Goal: Communication & Community: Answer question/provide support

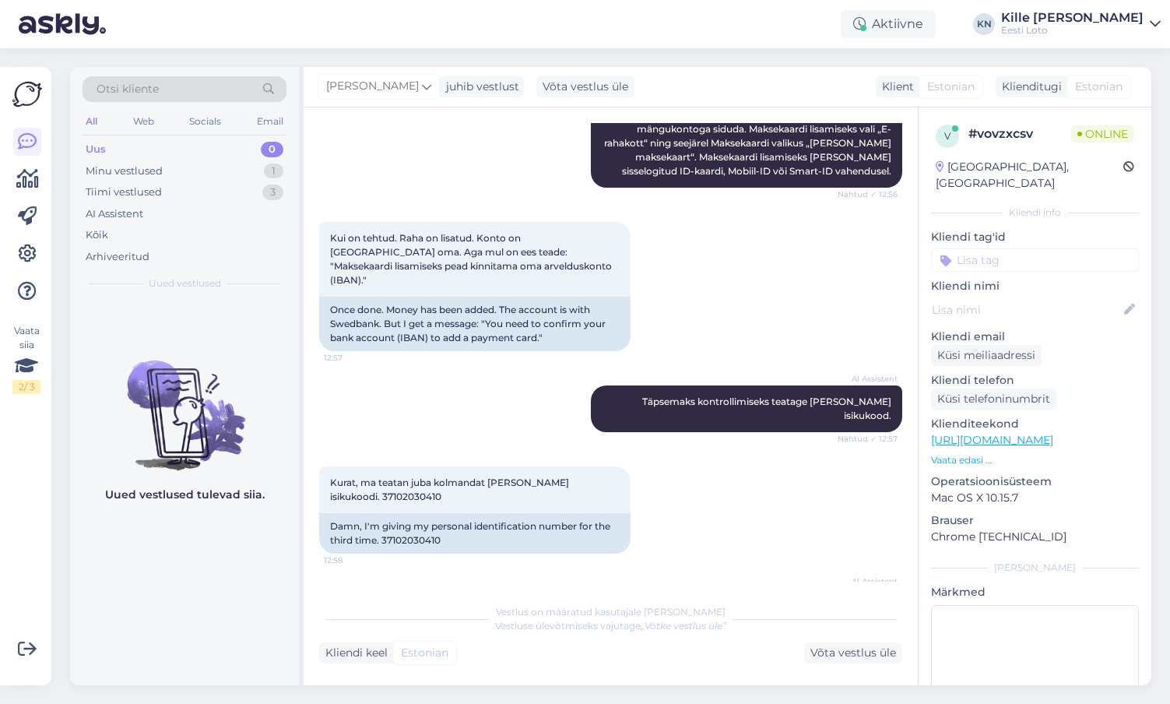
scroll to position [1266, 0]
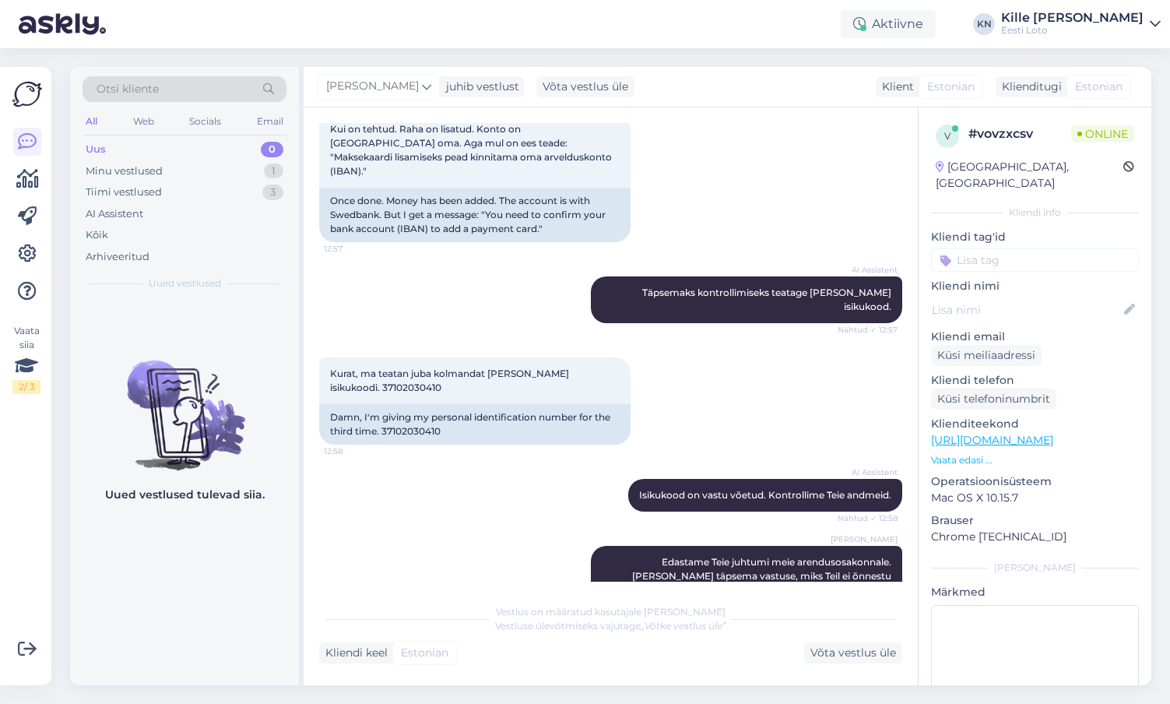
click at [209, 149] on div "Uus 0" at bounding box center [184, 150] width 204 height 22
click at [140, 195] on div "Tiimi vestlused" at bounding box center [124, 192] width 76 height 16
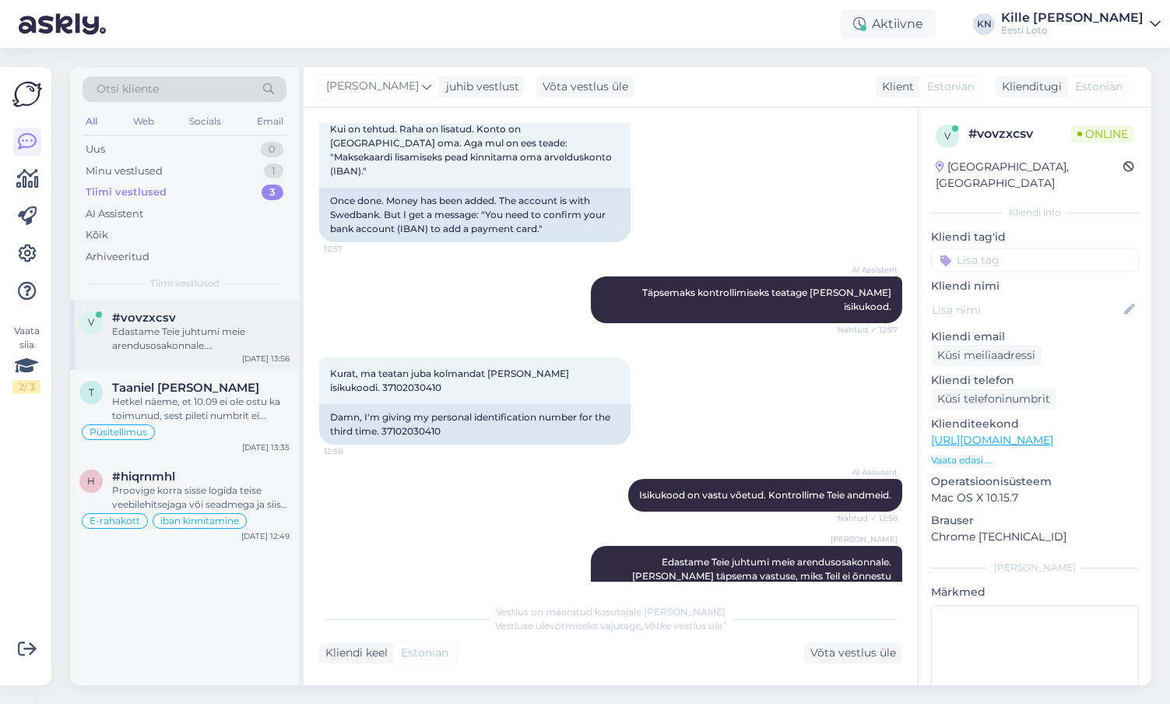
click at [146, 335] on div "Edastame Teie juhtumi meie arendusosakonnale. [PERSON_NAME] täpsema vastuse, mi…" at bounding box center [200, 339] width 177 height 28
click at [222, 398] on div "Hetkel näeme, et 10.09 ei ole ostu ka toimunud, sest pileti numbrit ei [PERSON_…" at bounding box center [200, 409] width 177 height 28
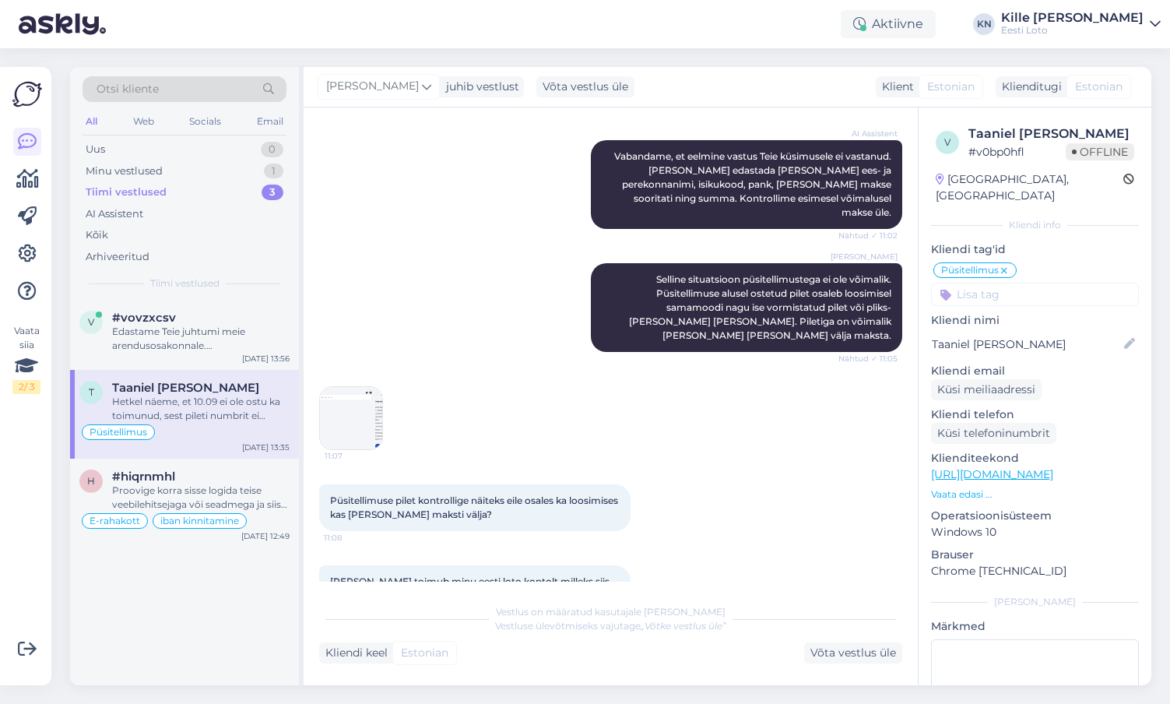
scroll to position [532, 0]
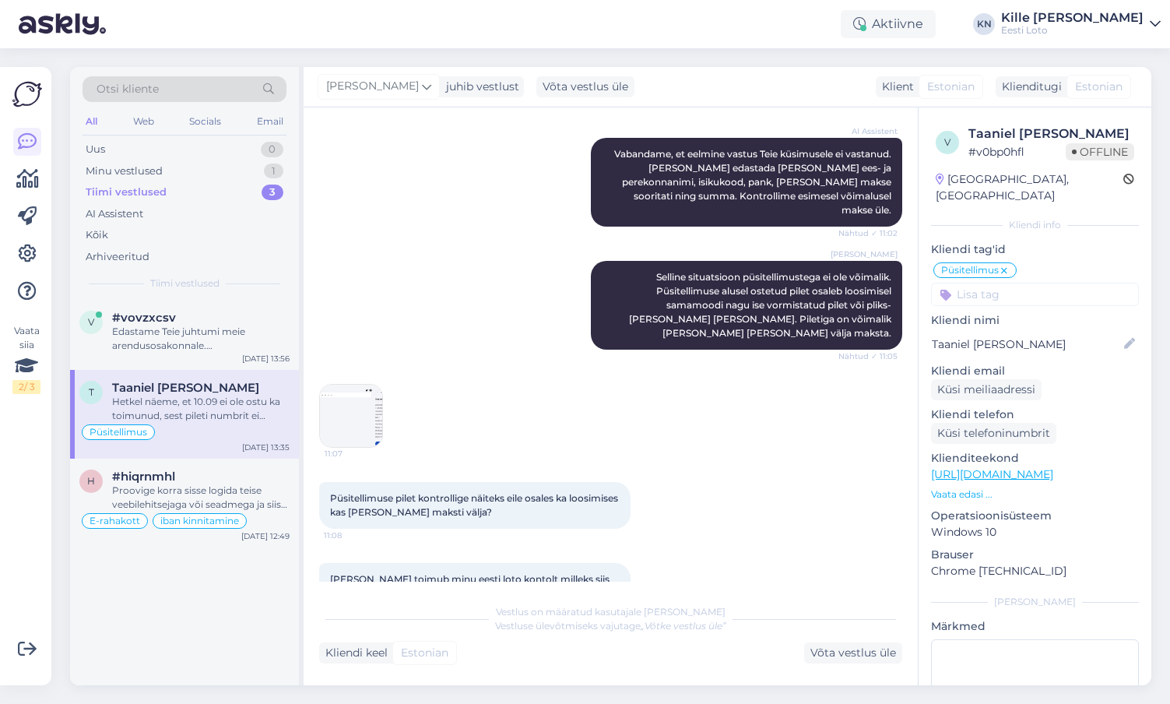
click at [345, 384] on img at bounding box center [351, 415] width 62 height 62
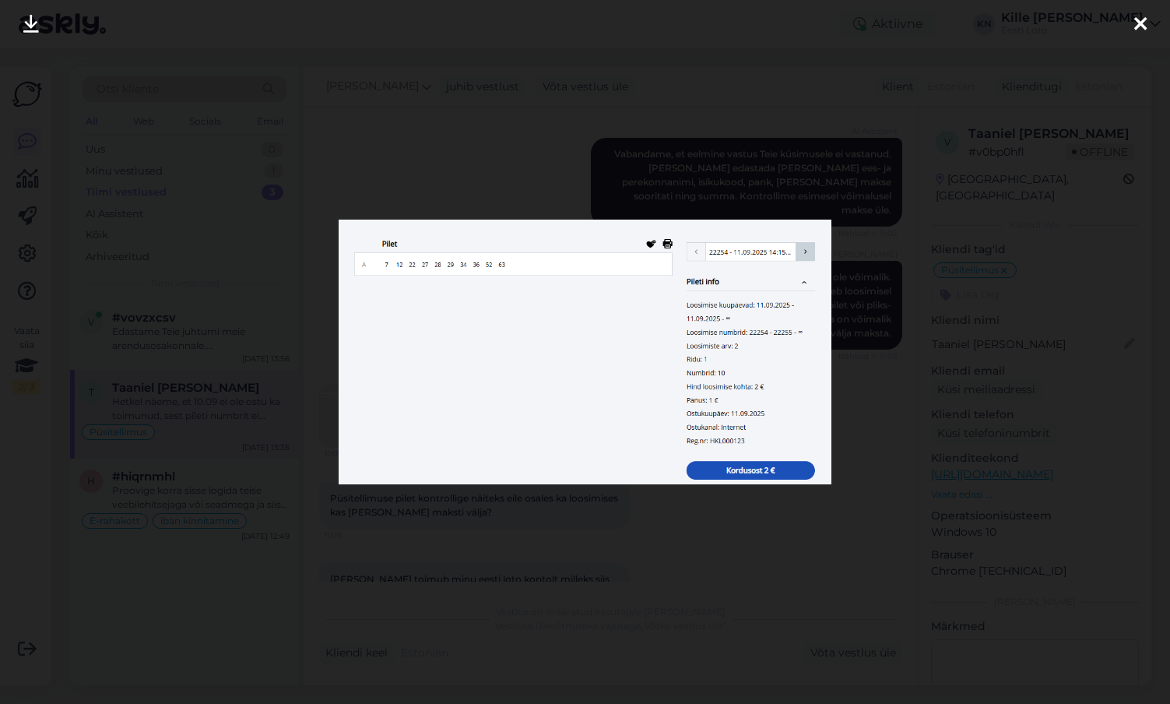
click at [296, 476] on div at bounding box center [585, 352] width 1170 height 704
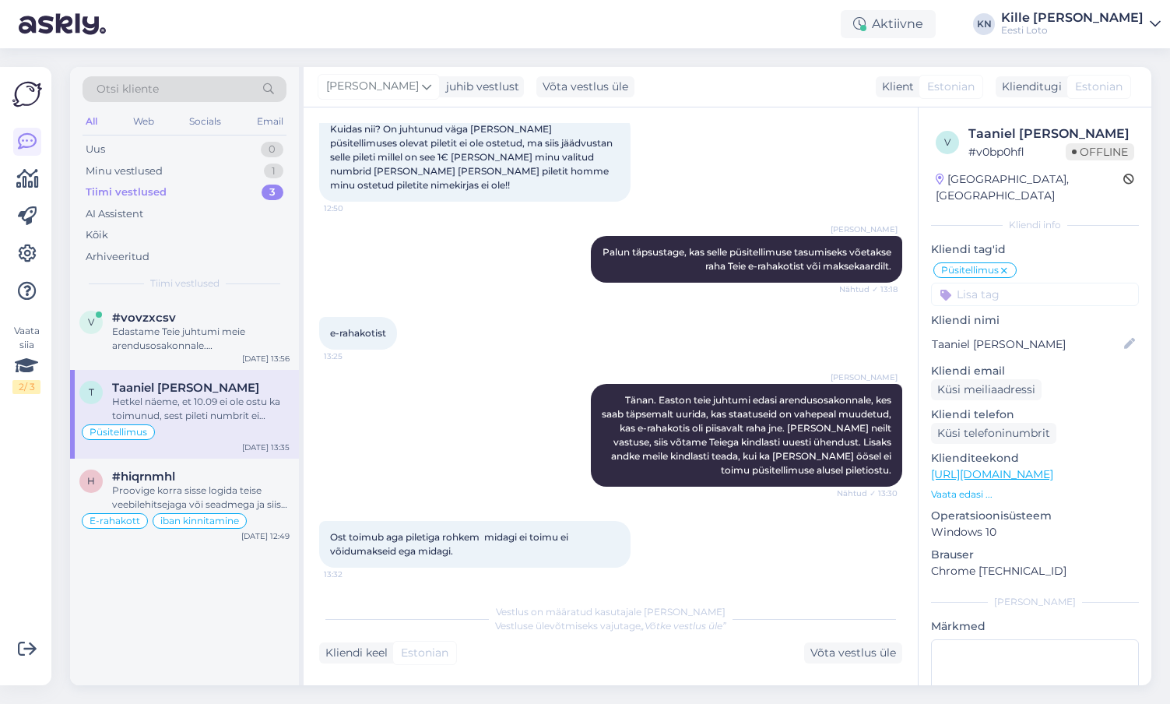
scroll to position [2438, 0]
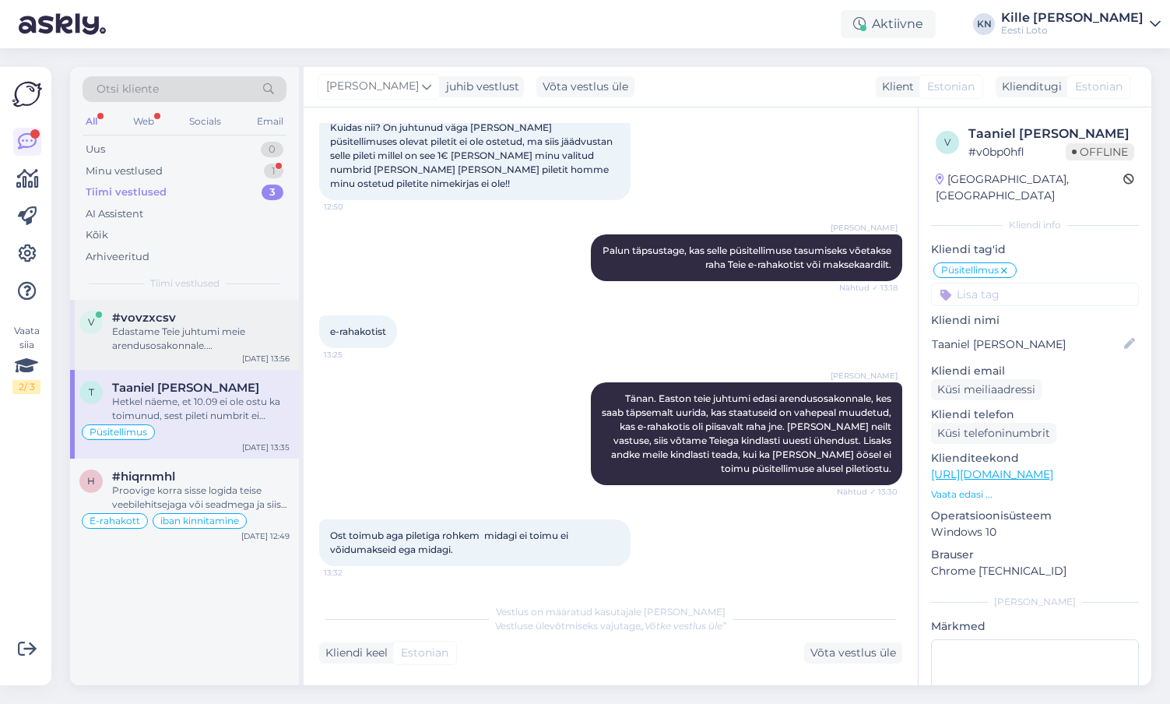
click at [190, 329] on div "Edastame Teie juhtumi meie arendusosakonnale. [PERSON_NAME] täpsema vastuse, mi…" at bounding box center [200, 339] width 177 height 28
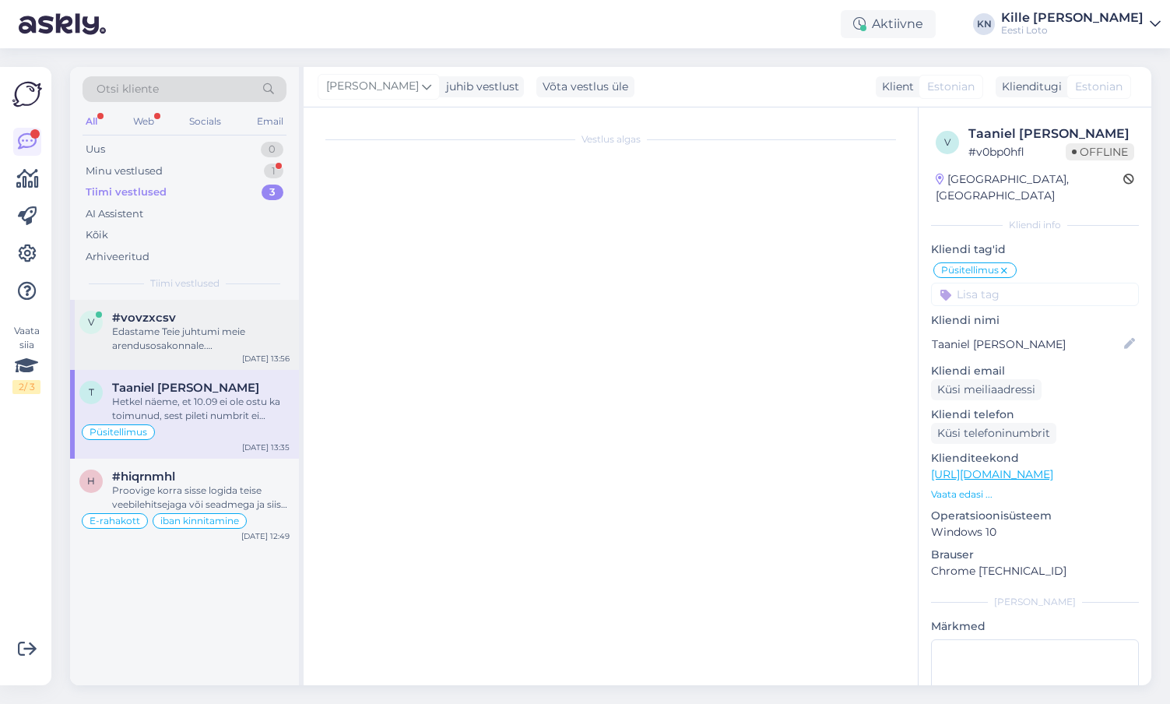
scroll to position [1266, 0]
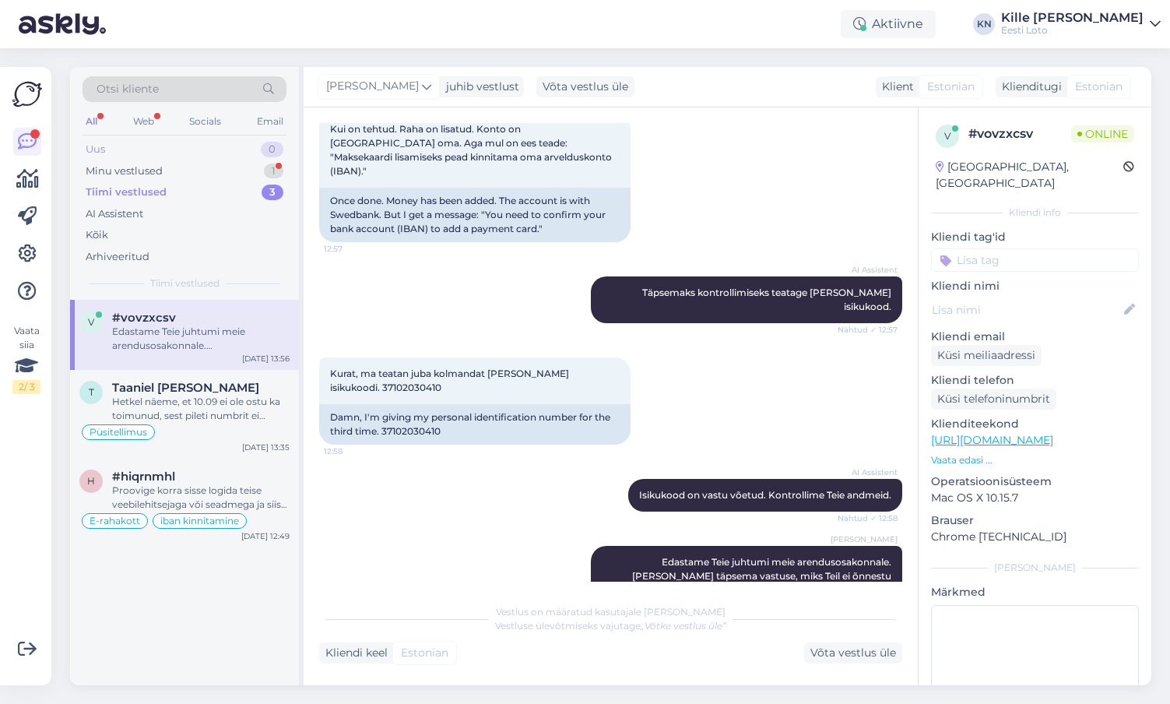
click at [177, 149] on div "Uus 0" at bounding box center [184, 150] width 204 height 22
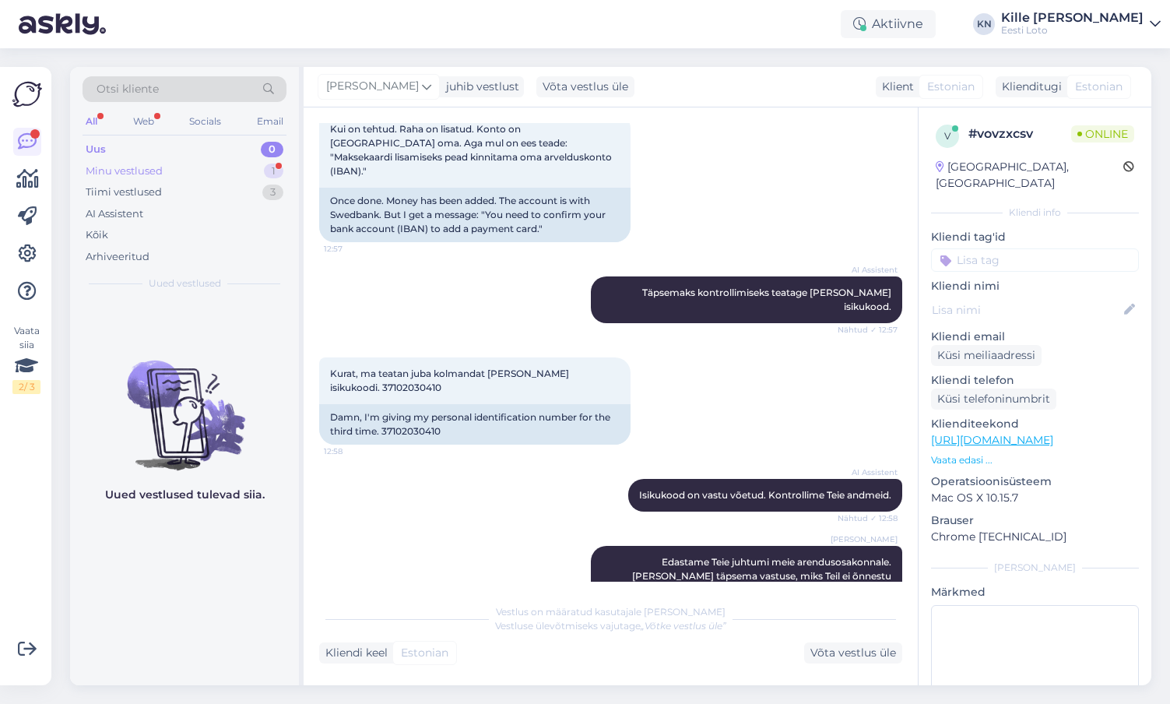
click at [169, 176] on div "Minu vestlused 1" at bounding box center [184, 171] width 204 height 22
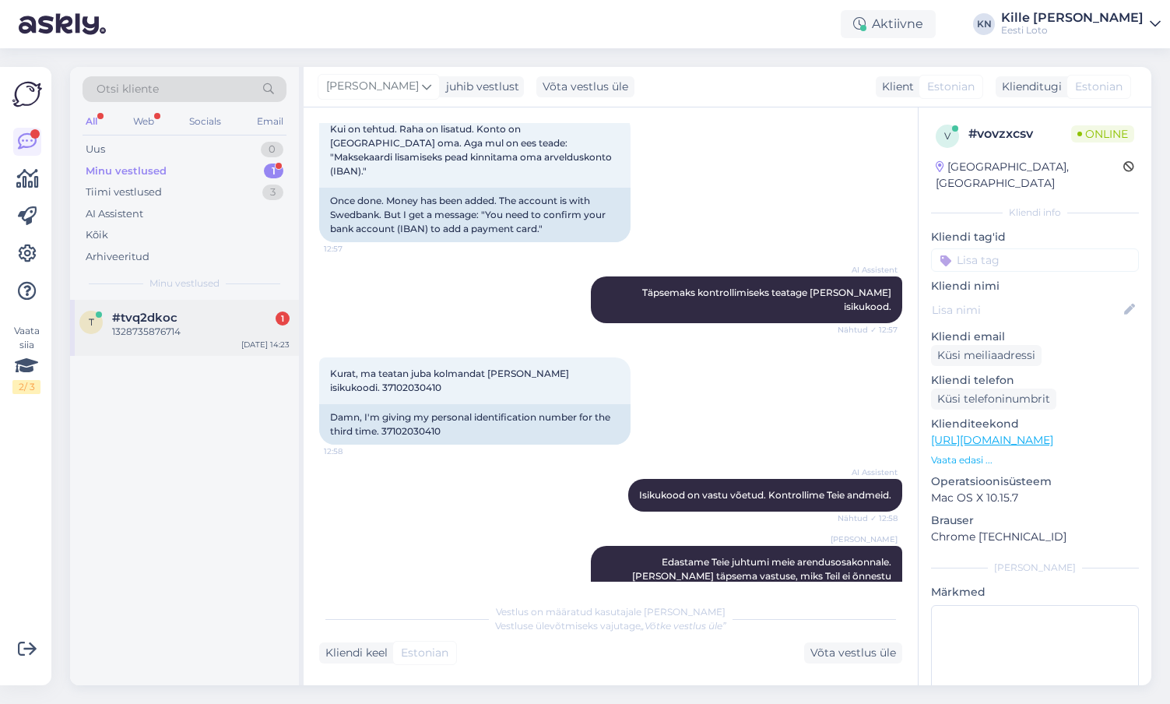
click at [157, 308] on div "t #tvq2dkoc 1 1328735876714 [DATE] 14:23" at bounding box center [184, 328] width 229 height 56
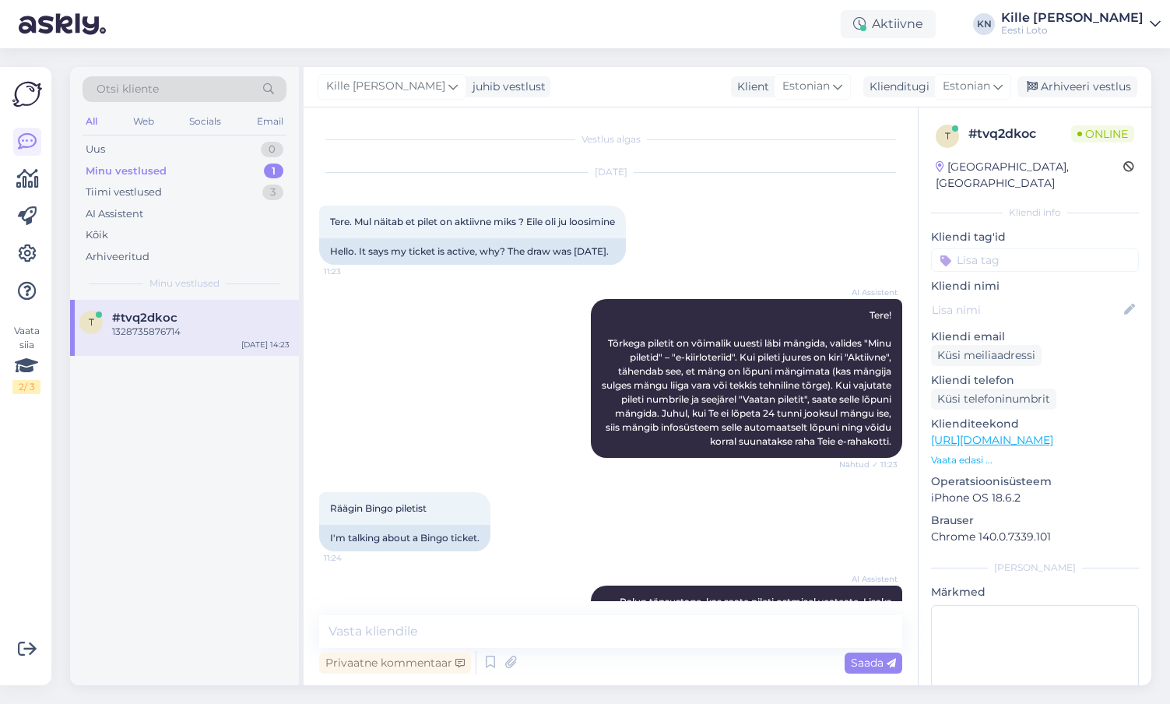
scroll to position [509, 0]
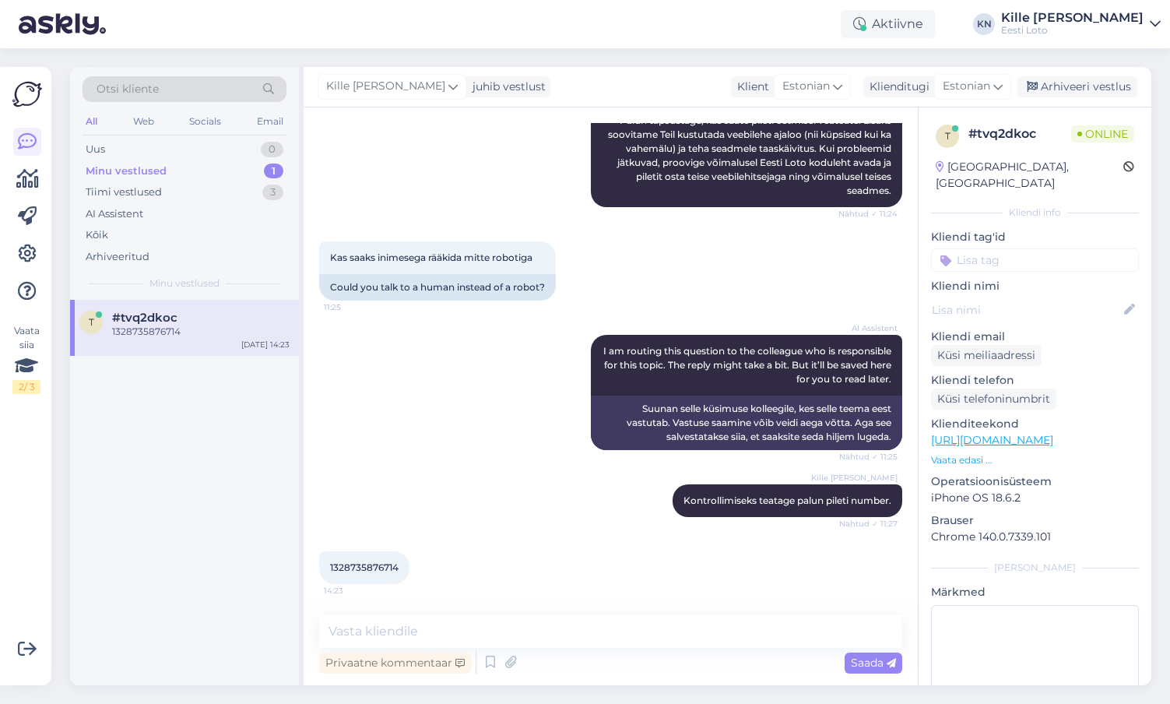
click at [363, 569] on span "1328735876714" at bounding box center [364, 567] width 68 height 12
copy span "1328735876714"
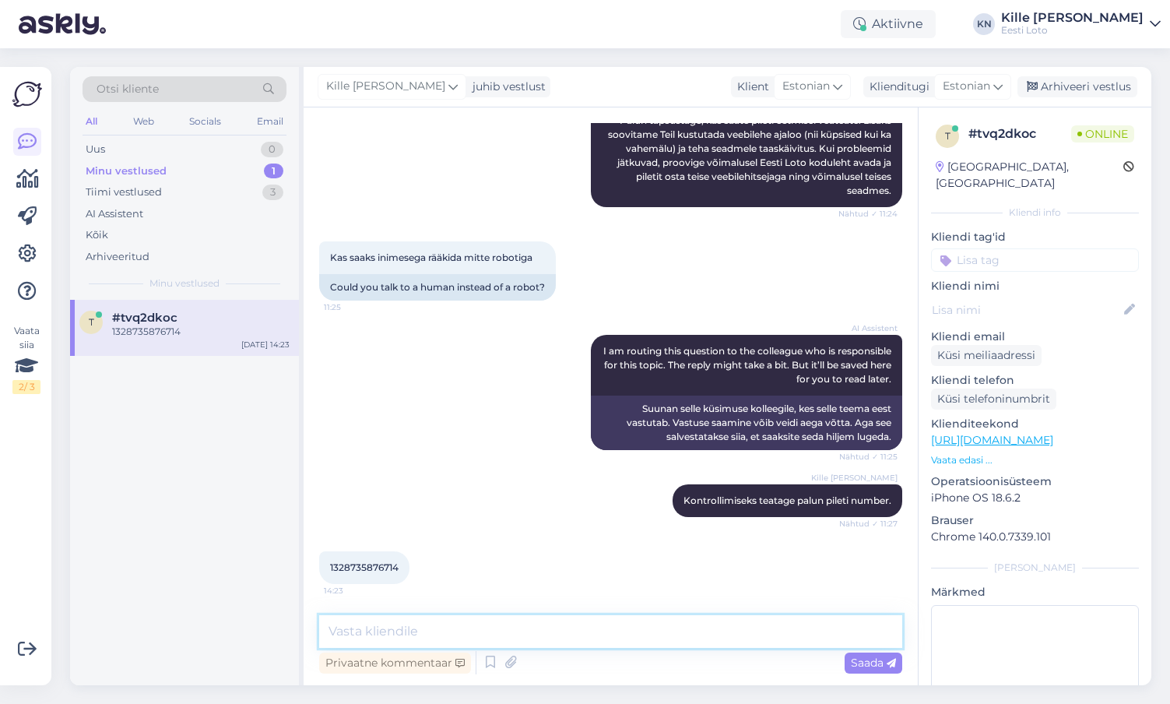
click at [602, 616] on textarea at bounding box center [610, 631] width 583 height 33
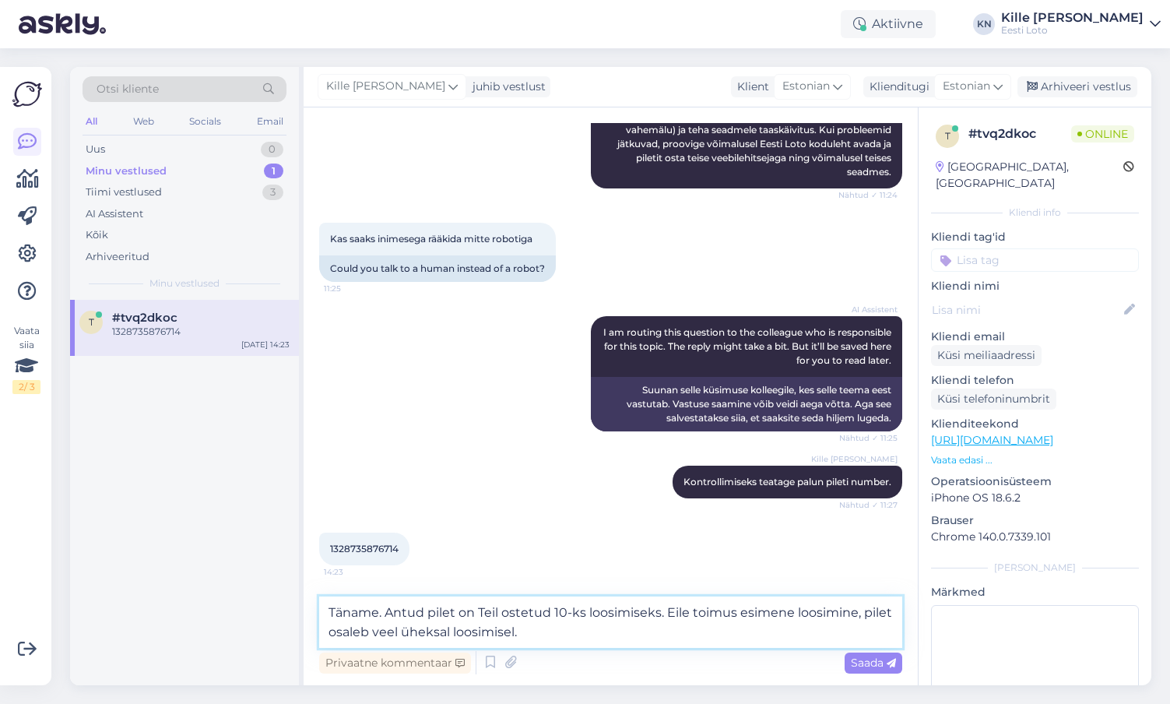
drag, startPoint x: 680, startPoint y: 633, endPoint x: 669, endPoint y: 612, distance: 24.4
click at [669, 612] on textarea "Täname. Antud pilet on Teil ostetud 10-ks loosimiseks. Eile toimus esimene loos…" at bounding box center [610, 621] width 583 height 51
click at [659, 610] on textarea "Täname. Antud pilet on Teil ostetud 10-ks loosimiseks. [PERSON_NAME] see [PERSO…" at bounding box center [610, 621] width 583 height 51
drag, startPoint x: 649, startPoint y: 631, endPoint x: 398, endPoint y: 625, distance: 250.7
click at [398, 625] on textarea "Täname. Antud pilet on Teil ostetud 10-ks loosimiseks ning seetõttu näitab ka, …" at bounding box center [610, 621] width 583 height 51
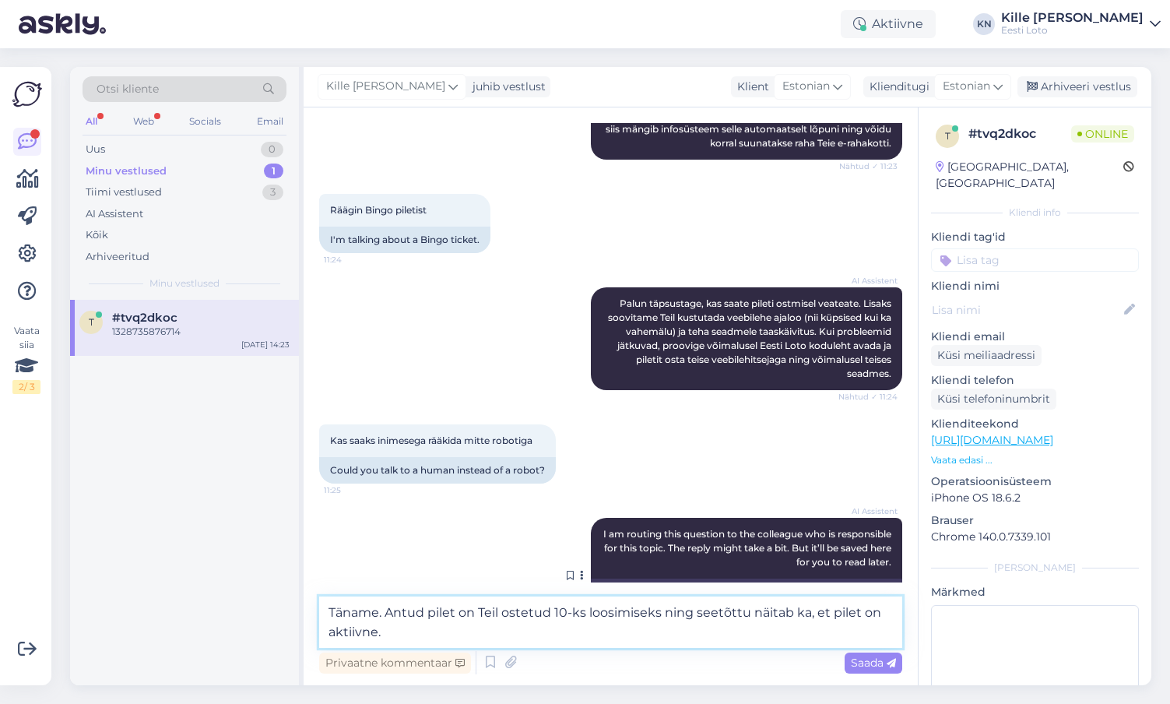
scroll to position [0, 0]
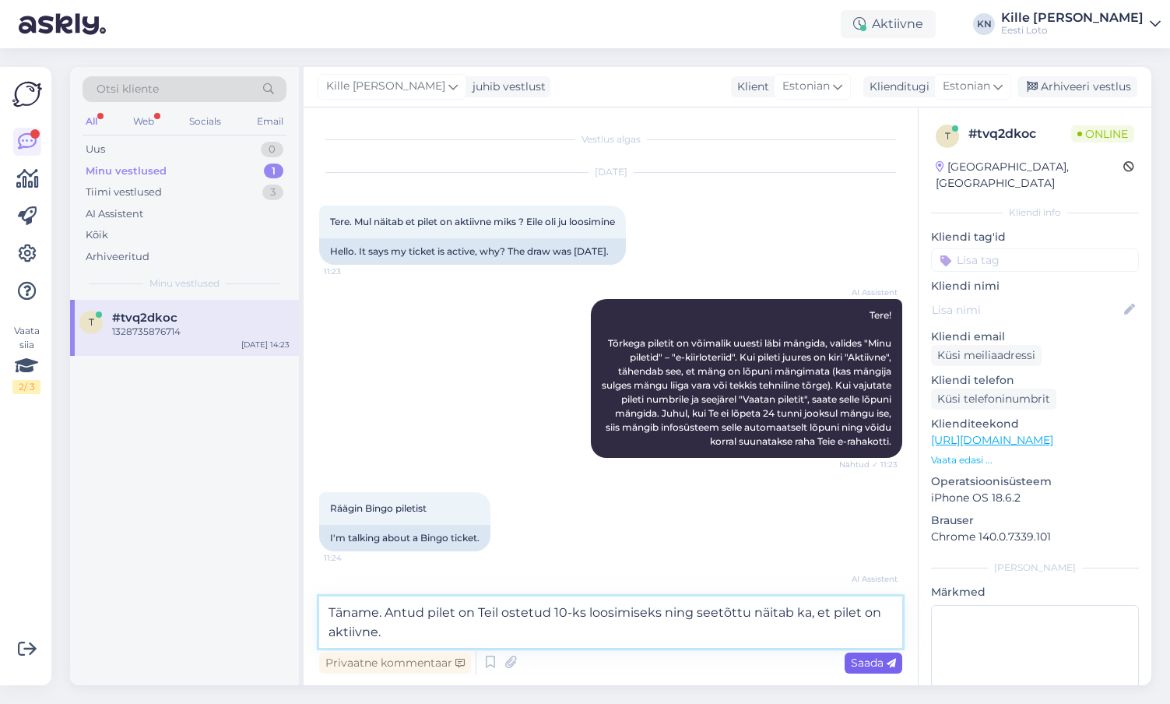
type textarea "Täname. Antud pilet on Teil ostetud 10-ks loosimiseks ning seetõttu näitab ka, …"
click at [862, 667] on span "Saada" at bounding box center [873, 662] width 45 height 14
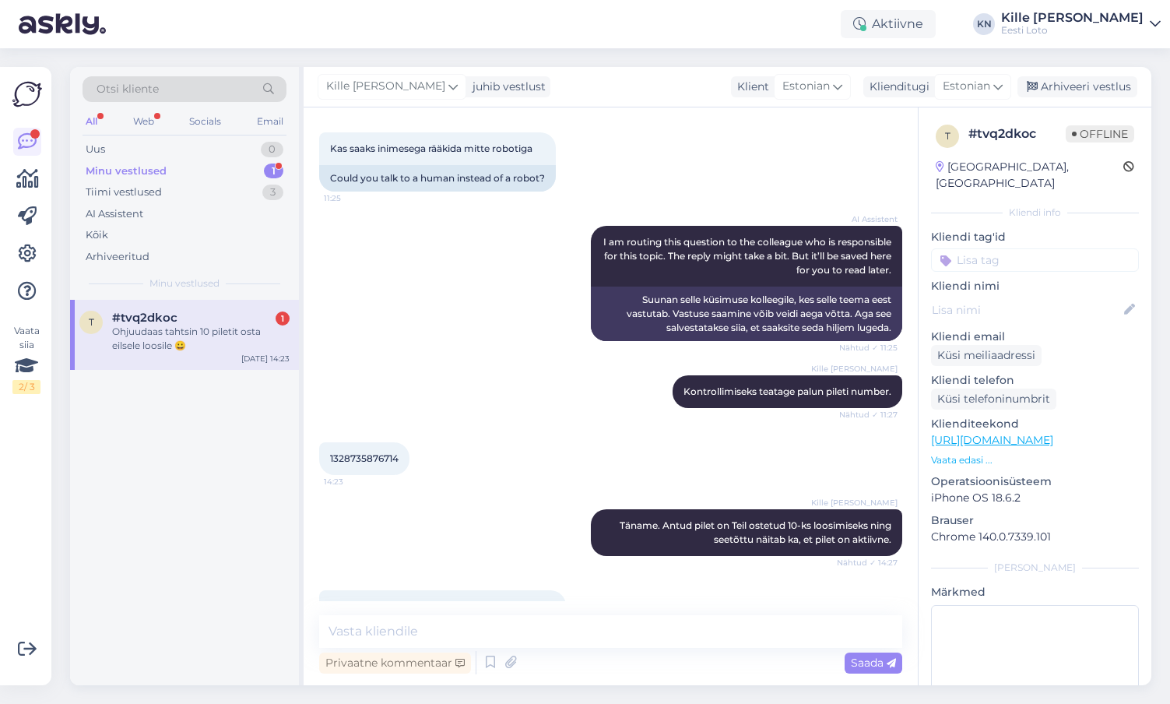
scroll to position [657, 0]
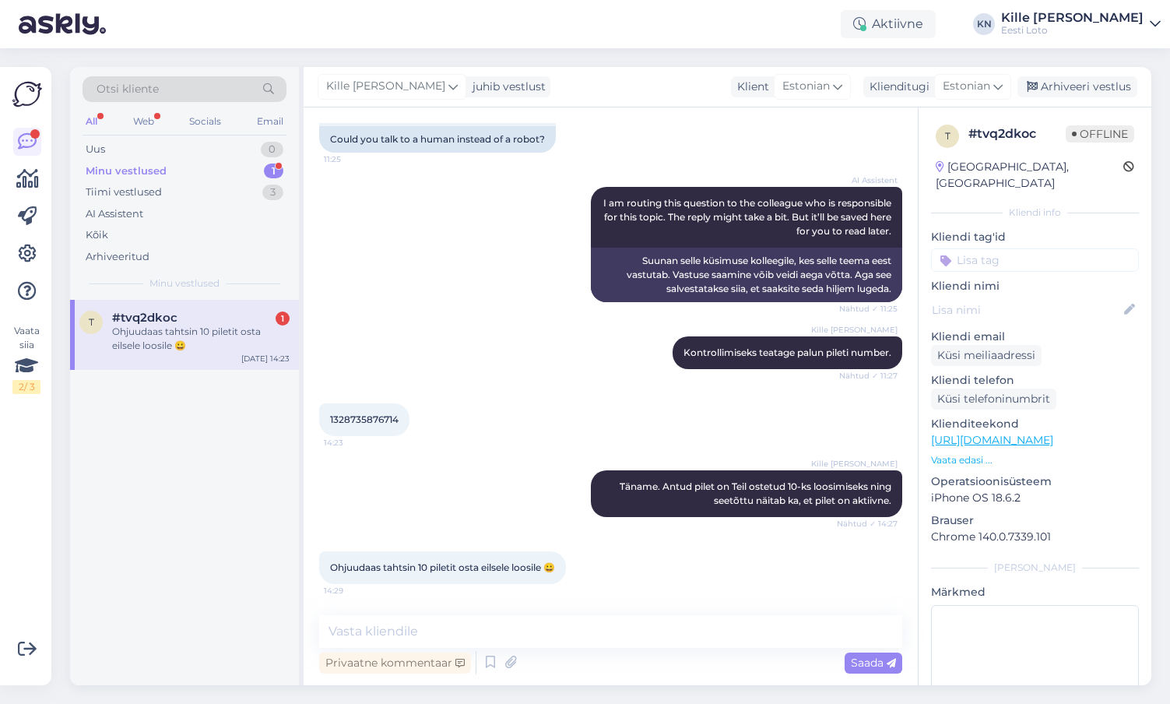
click at [447, 612] on div "Vestlus algas [DATE] Tere. Mul näitab et pilet on aktiivne miks ? [PERSON_NAME]…" at bounding box center [611, 395] width 614 height 577
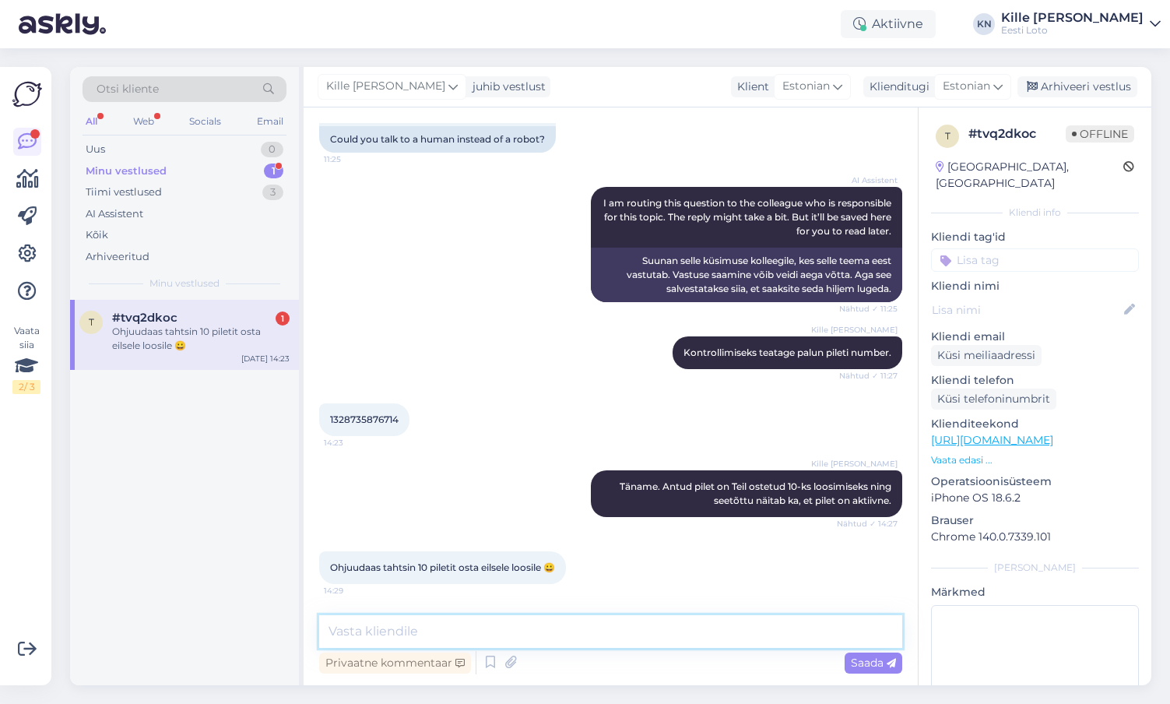
click at [461, 620] on textarea at bounding box center [610, 631] width 583 height 33
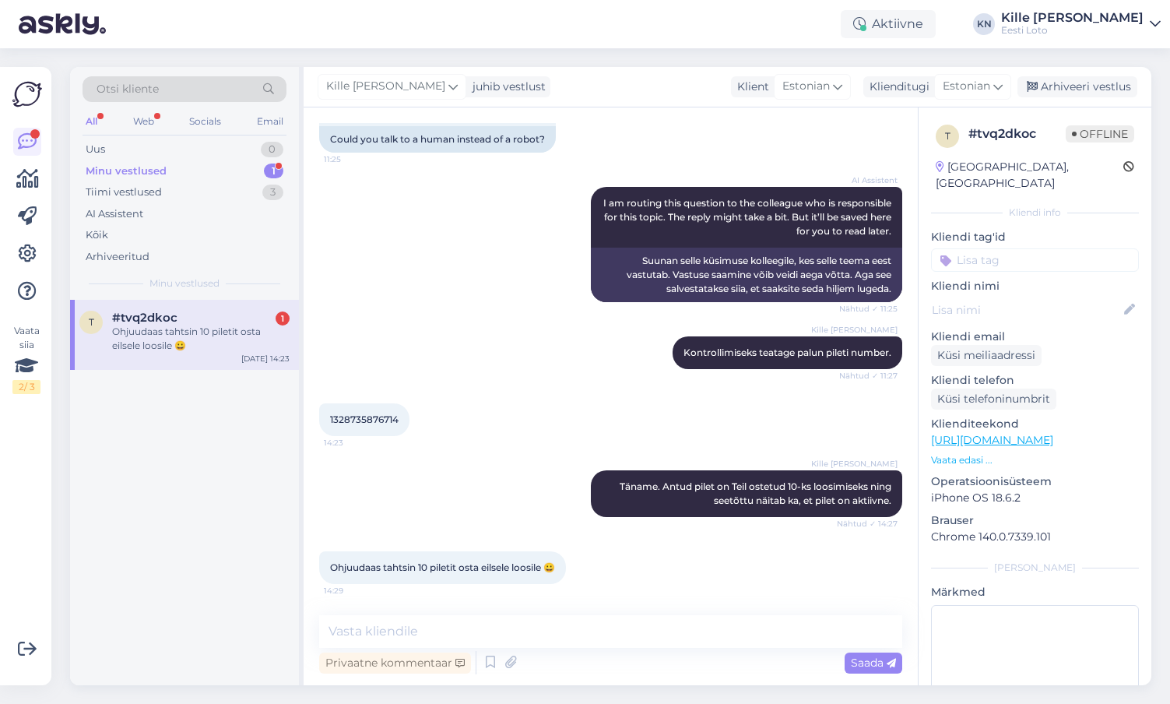
click at [1065, 248] on input at bounding box center [1035, 259] width 208 height 23
type input "pil"
click at [1027, 317] on span "Pileti info ja kontroll" at bounding box center [995, 321] width 93 height 9
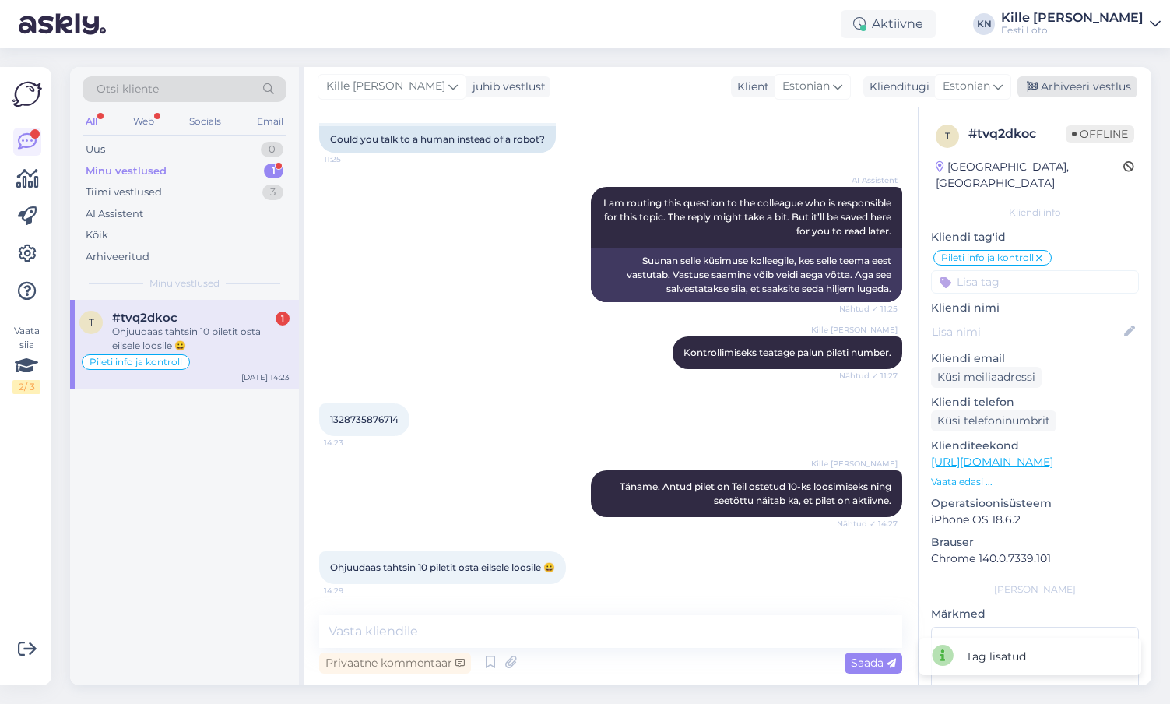
click at [1072, 87] on div "Arhiveeri vestlus" at bounding box center [1077, 86] width 120 height 21
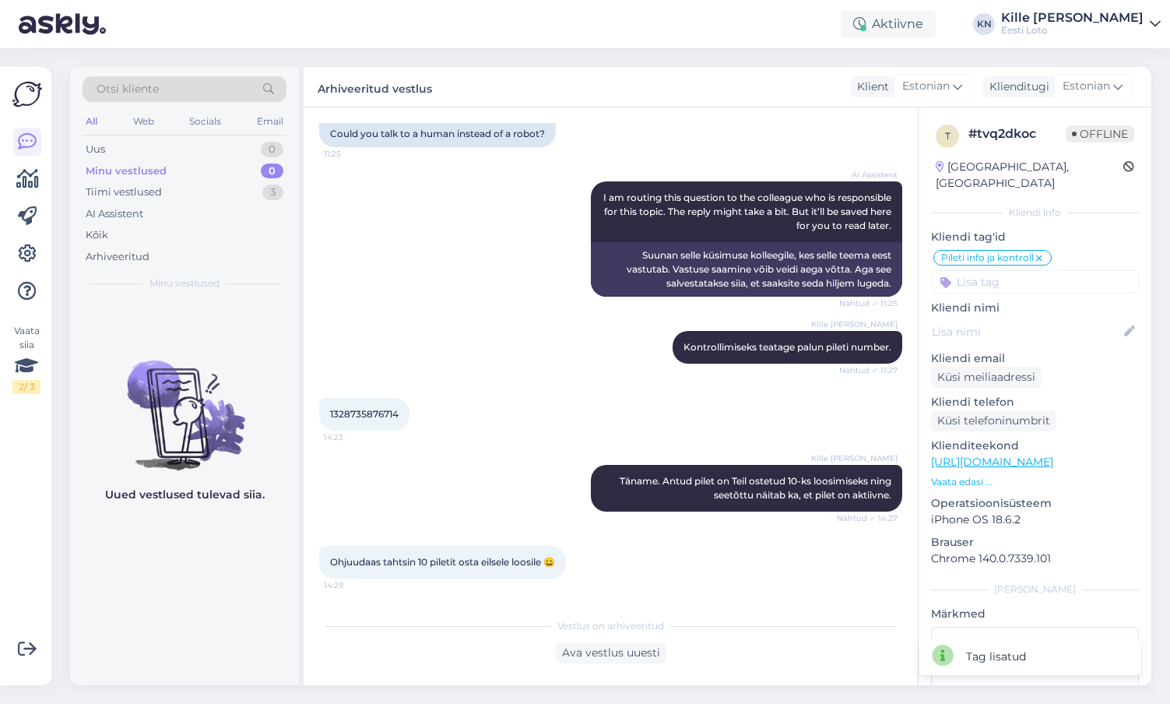
click at [162, 132] on div "All Web Socials Email" at bounding box center [184, 123] width 204 height 24
click at [160, 139] on div "Uus 0" at bounding box center [184, 150] width 204 height 22
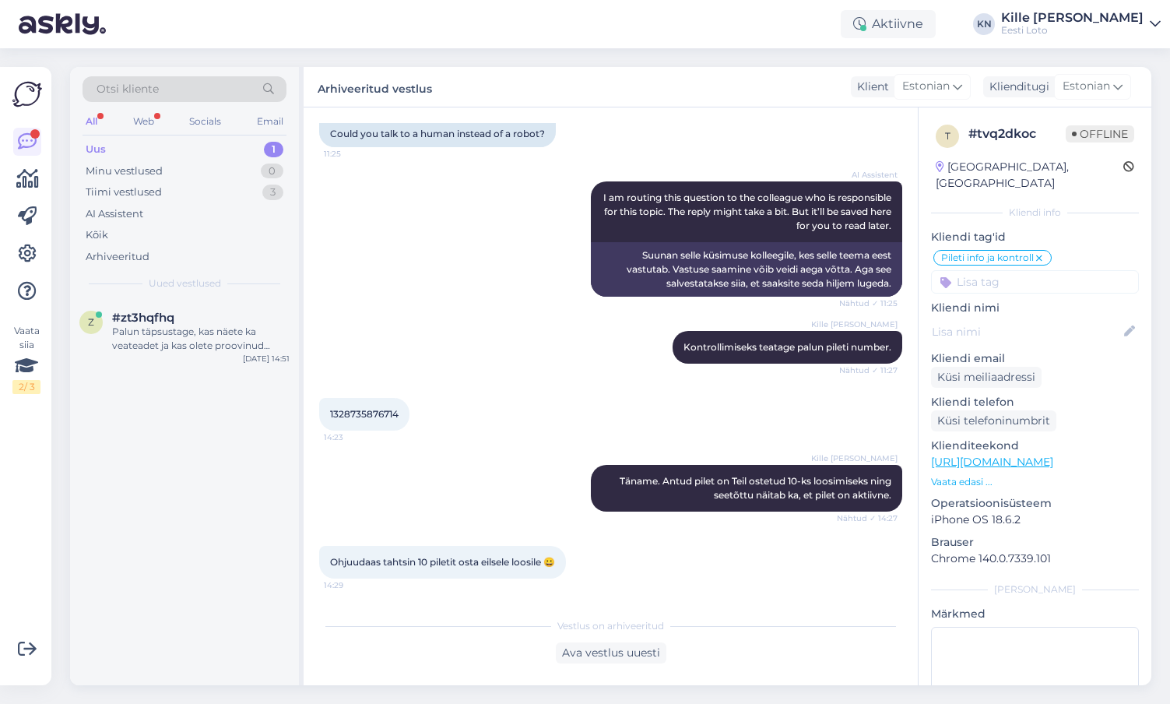
click at [191, 136] on div "Otsi kliente All Web Socials Email Uus 1 Minu vestlused 0 Tiimi vestlused 3 AI …" at bounding box center [184, 183] width 229 height 233
click at [202, 316] on div "#zt3hqfhq" at bounding box center [200, 318] width 177 height 14
